Goal: Navigation & Orientation: Find specific page/section

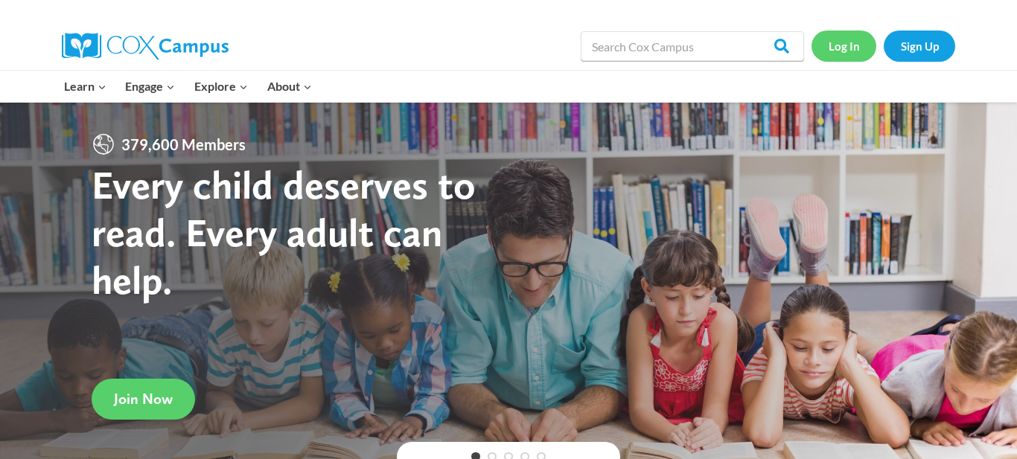
click at [842, 41] on link "Log In" at bounding box center [844, 46] width 65 height 31
click at [911, 41] on link "Sign Up" at bounding box center [919, 46] width 71 height 31
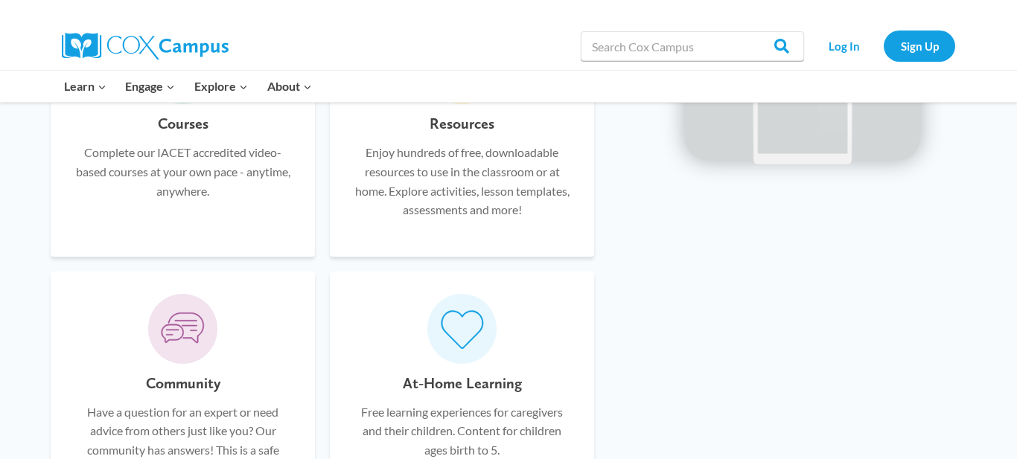
scroll to position [1006, 0]
click at [843, 55] on link "Log In" at bounding box center [844, 46] width 65 height 31
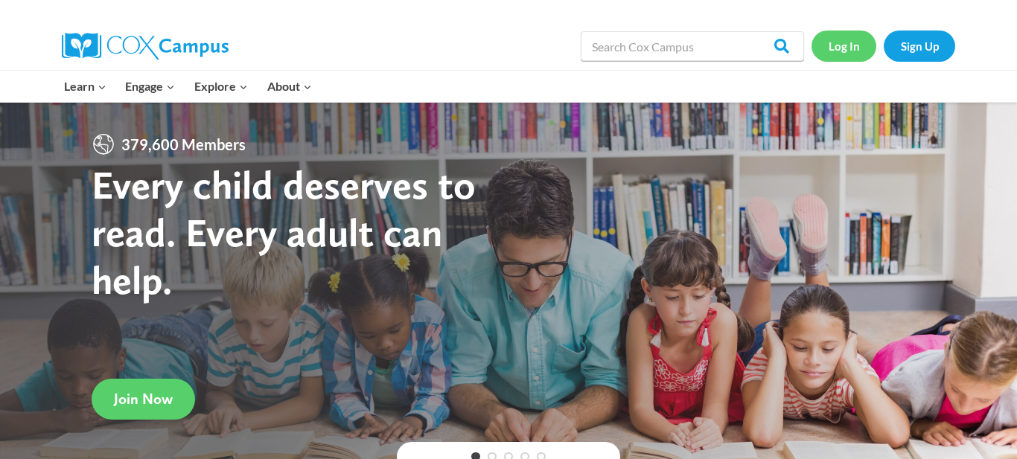
click at [856, 47] on link "Log In" at bounding box center [844, 46] width 65 height 31
